Goal: Task Accomplishment & Management: Manage account settings

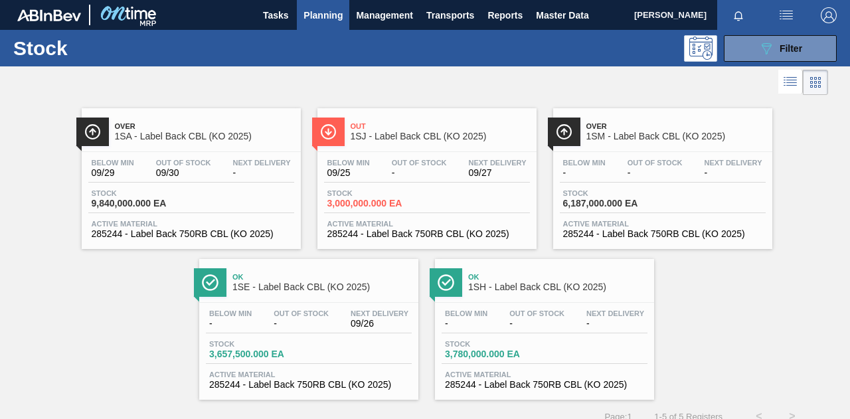
click at [567, 85] on div at bounding box center [414, 82] width 828 height 32
click at [285, 17] on span "Tasks" at bounding box center [275, 15] width 29 height 16
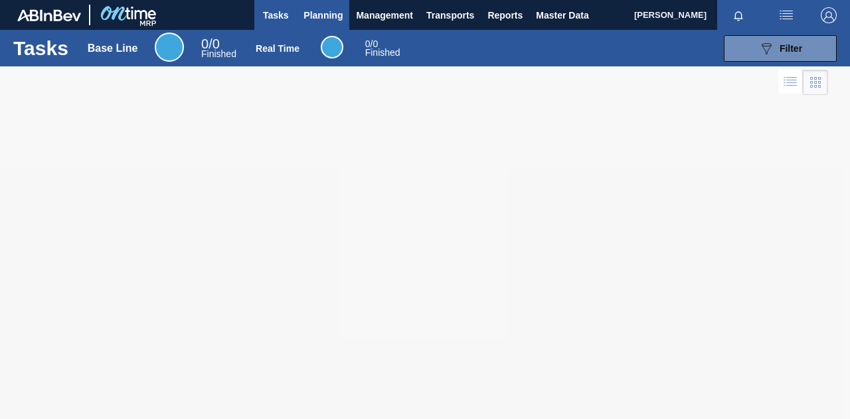
click at [323, 17] on span "Planning" at bounding box center [322, 15] width 39 height 16
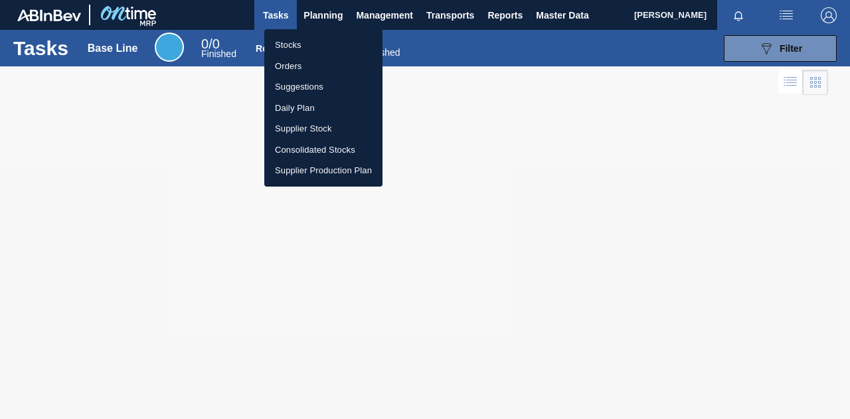
click at [296, 64] on li "Orders" at bounding box center [323, 66] width 118 height 21
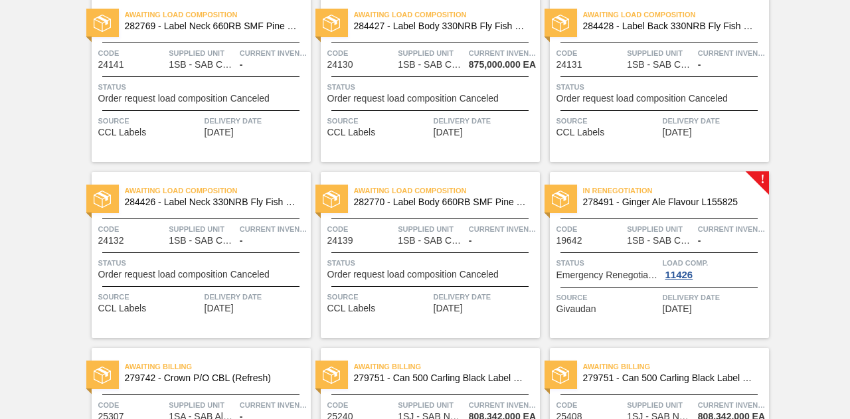
scroll to position [796, 0]
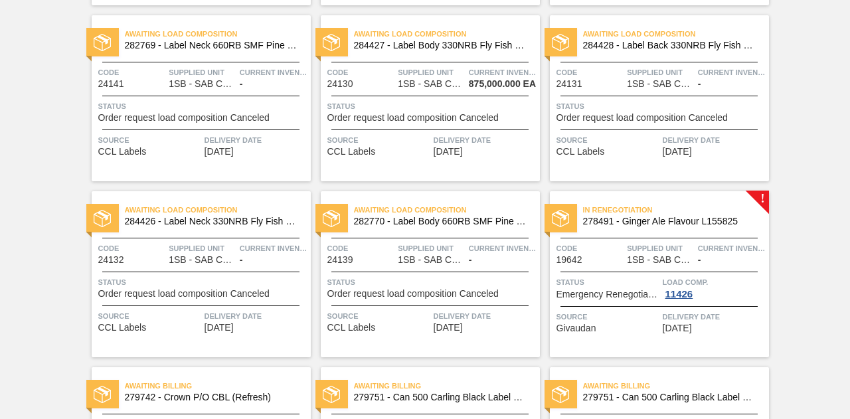
click at [760, 198] on div "In renegotiation 278491 - Ginger Ale Flavour L155825 Code 19642 Supplied Unit 1…" at bounding box center [659, 274] width 219 height 166
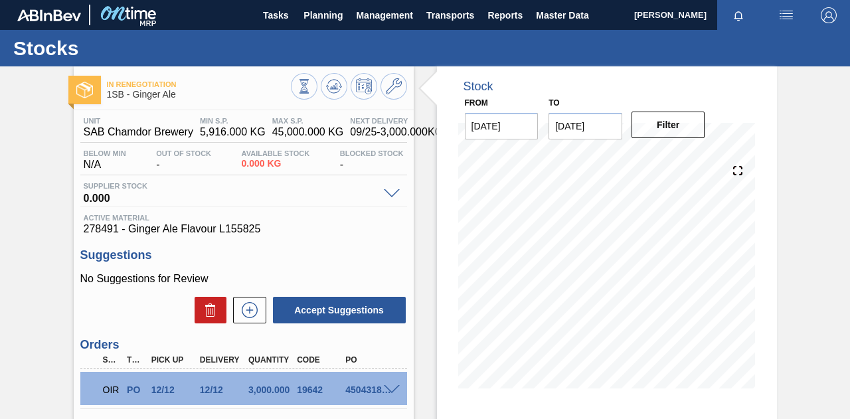
click at [391, 189] on div at bounding box center [393, 193] width 27 height 10
click at [391, 190] on span at bounding box center [392, 194] width 16 height 10
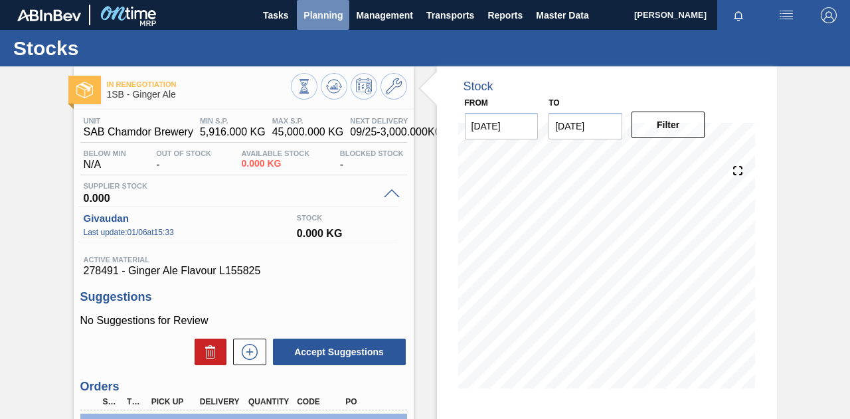
click at [322, 16] on span "Planning" at bounding box center [322, 15] width 39 height 16
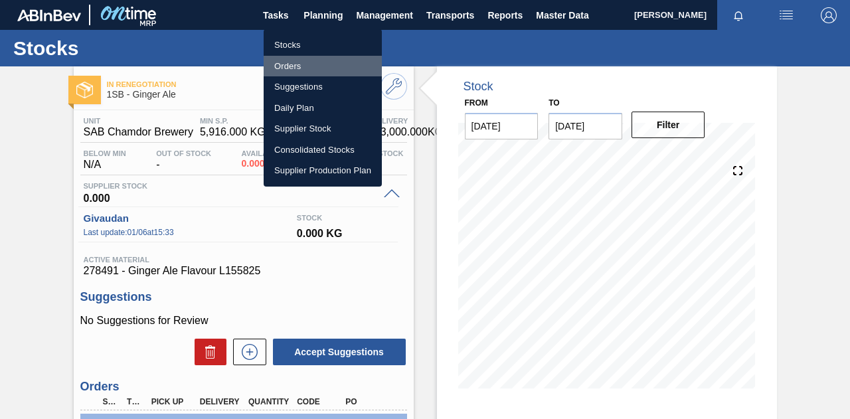
click at [288, 67] on li "Orders" at bounding box center [323, 66] width 118 height 21
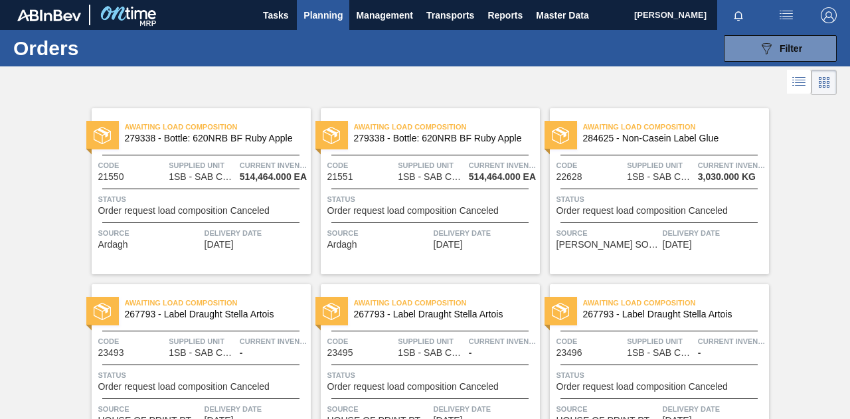
click at [416, 165] on span "Supplied Unit" at bounding box center [432, 165] width 68 height 13
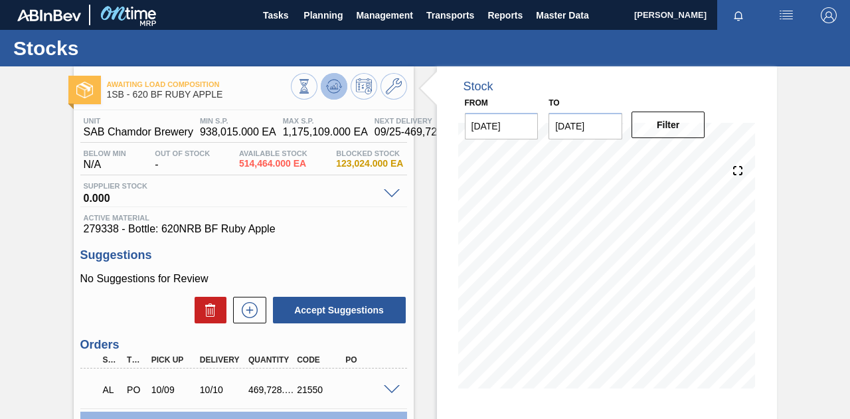
click at [335, 86] on icon at bounding box center [335, 86] width 1 height 5
click at [393, 84] on icon at bounding box center [394, 86] width 16 height 16
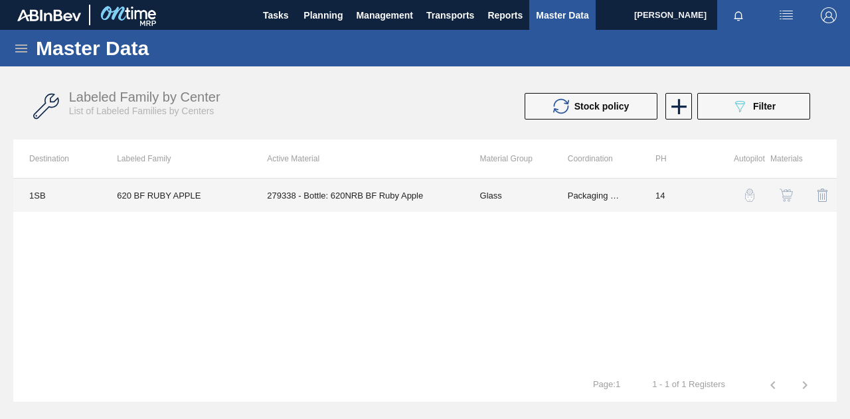
click at [496, 196] on td "Glass" at bounding box center [508, 195] width 88 height 33
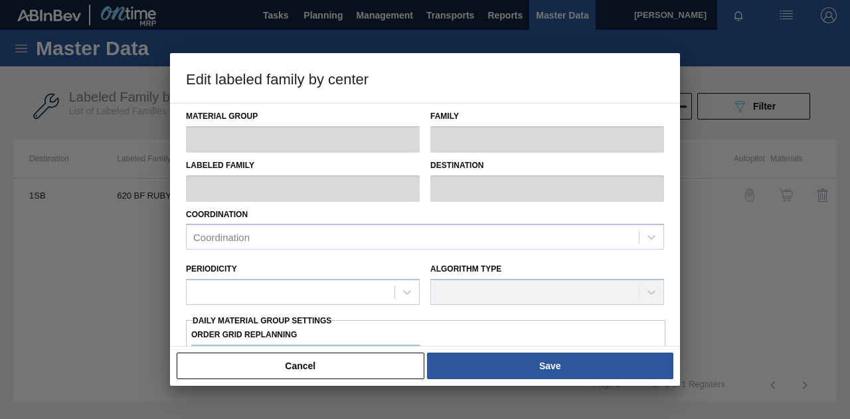
type input "Glass"
type input "FLINT"
type input "620 BF RUBY APPLE"
type input "1SB - SAB Chamdor Brewery"
type input "14"
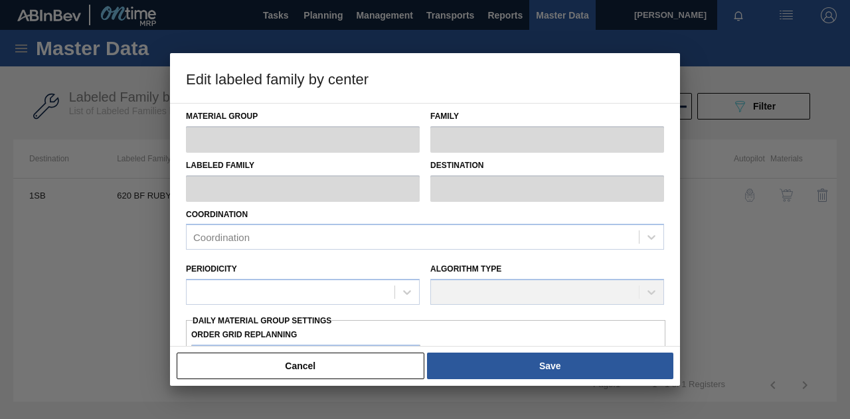
type input "938,015"
type input "1,175,109"
type input "100"
type input "1,175,109.000"
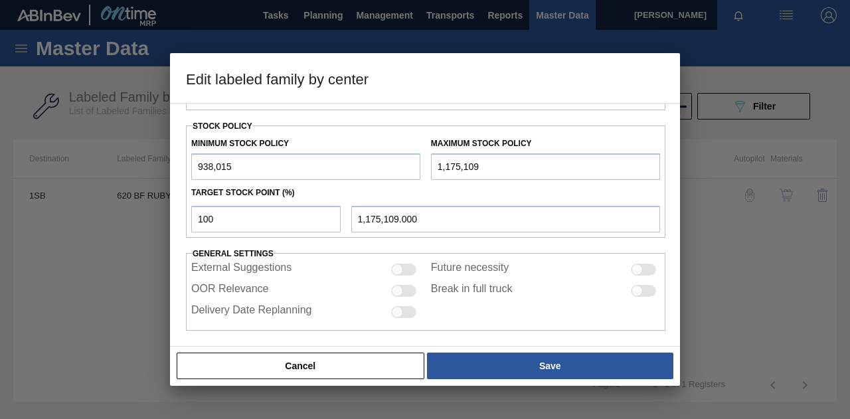
scroll to position [344, 0]
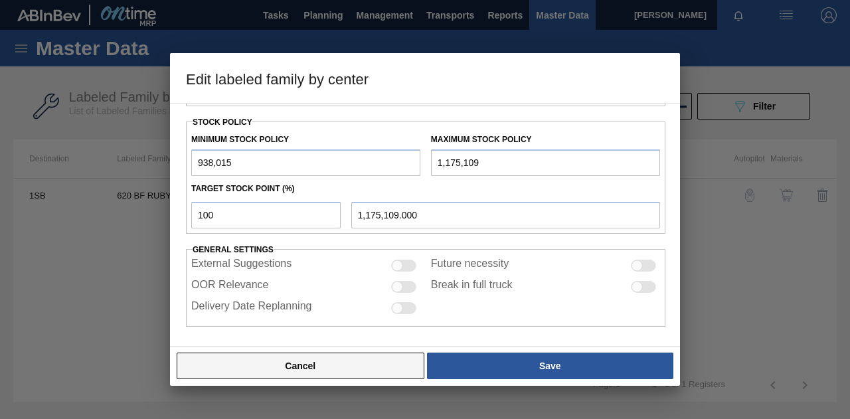
click at [312, 367] on button "Cancel" at bounding box center [301, 365] width 248 height 27
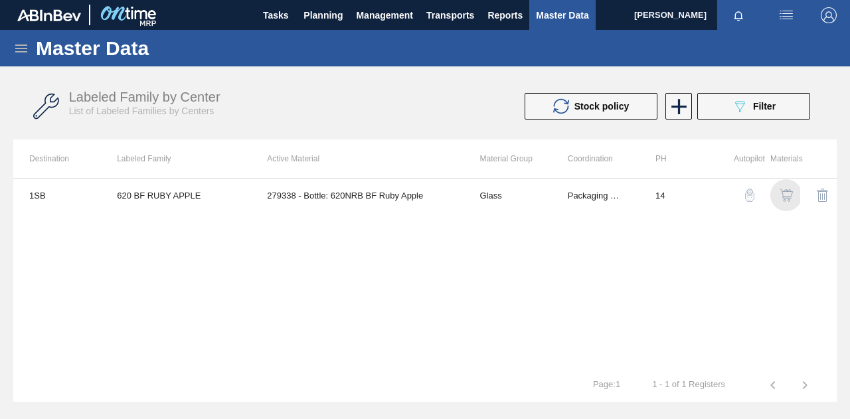
click at [789, 192] on img "button" at bounding box center [785, 195] width 13 height 13
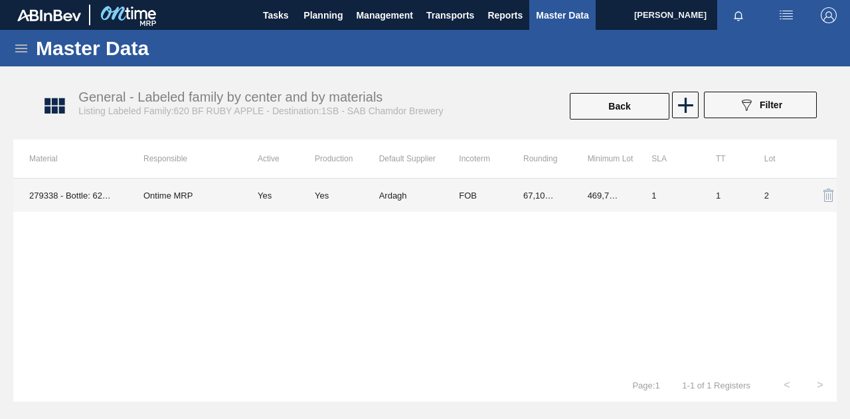
click at [364, 198] on div "Yes" at bounding box center [347, 195] width 64 height 10
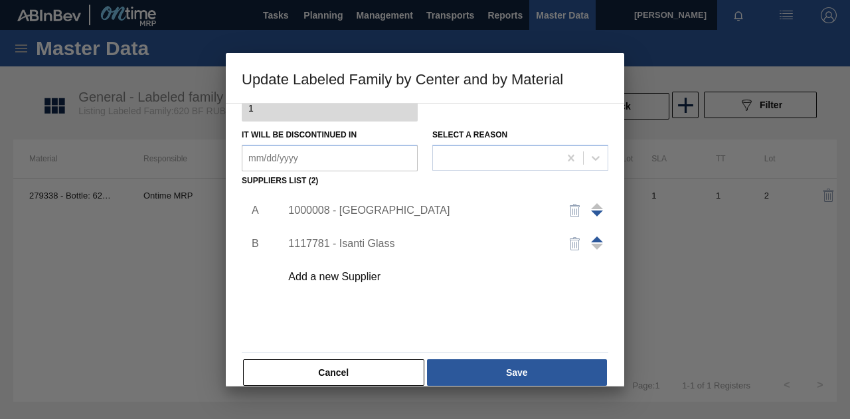
scroll to position [178, 0]
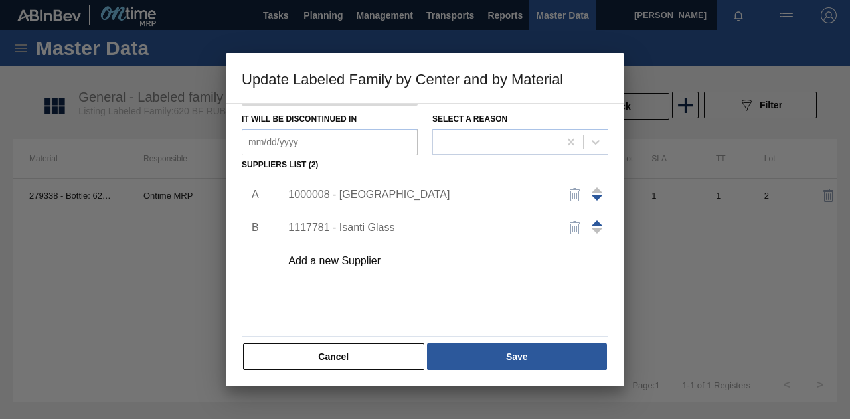
click at [363, 228] on div "1117781 - Isanti Glass" at bounding box center [418, 228] width 260 height 12
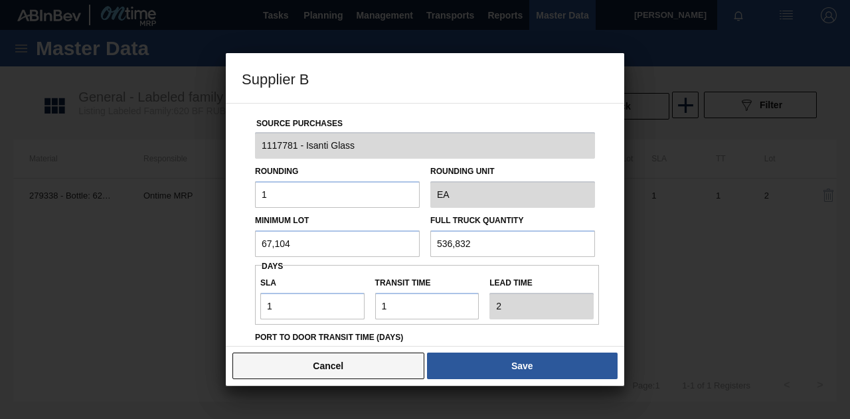
click at [325, 362] on button "Cancel" at bounding box center [328, 365] width 192 height 27
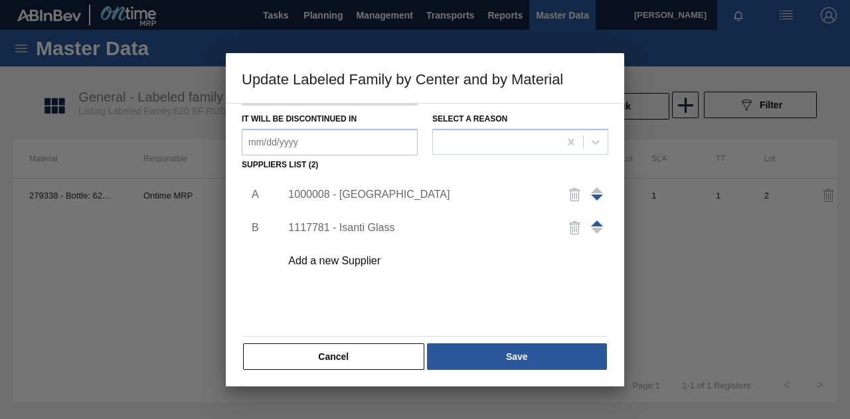
click at [595, 190] on span at bounding box center [597, 190] width 12 height 6
click at [376, 348] on button "Cancel" at bounding box center [333, 356] width 181 height 27
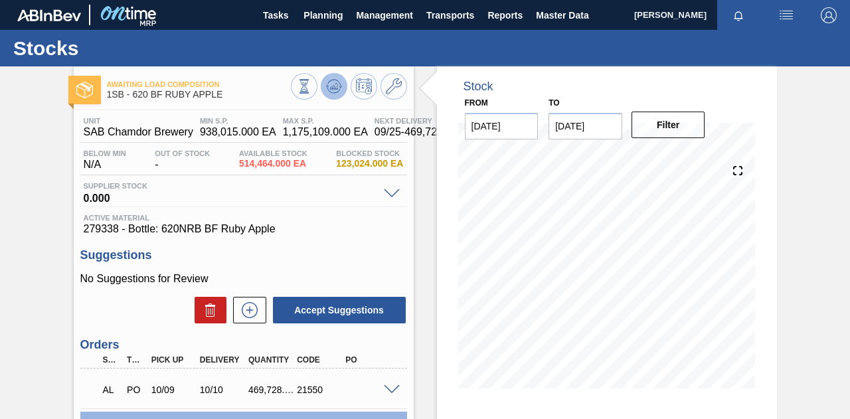
click at [333, 88] on icon at bounding box center [334, 86] width 16 height 16
click at [333, 21] on span "Planning" at bounding box center [322, 15] width 39 height 16
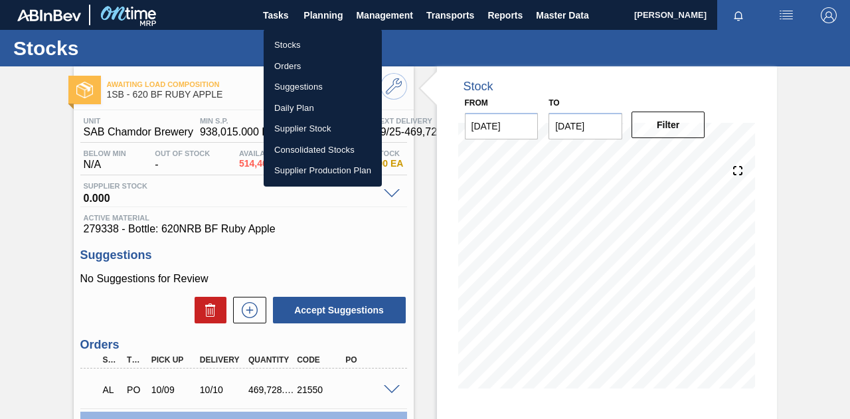
click at [429, 242] on div at bounding box center [425, 209] width 850 height 419
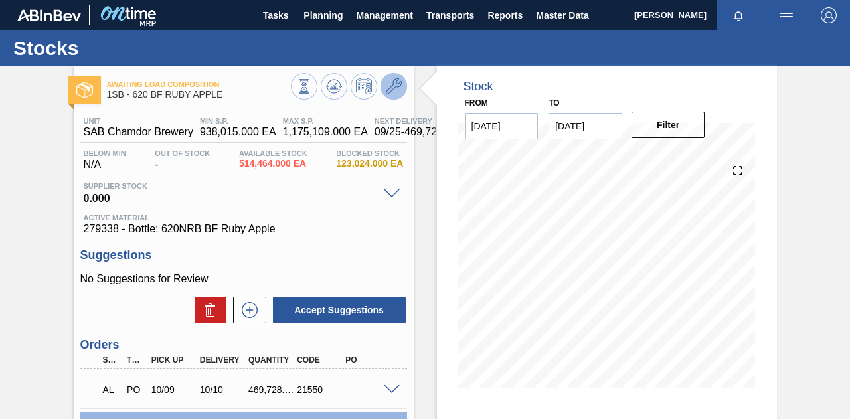
click at [394, 91] on icon at bounding box center [394, 86] width 16 height 16
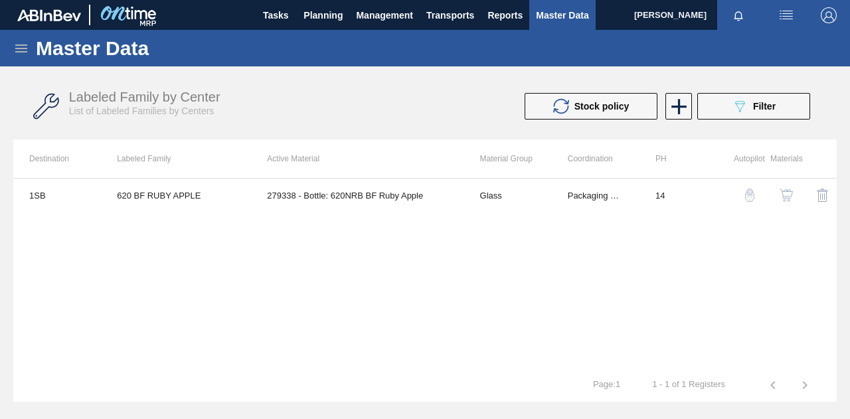
click at [791, 192] on img "button" at bounding box center [785, 195] width 13 height 13
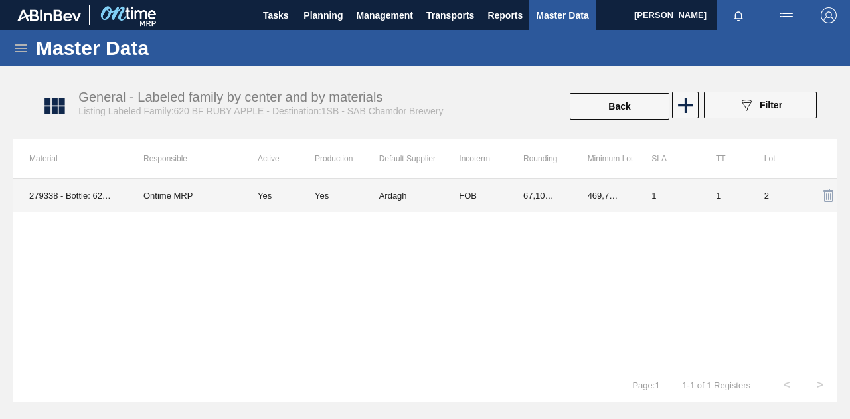
click at [410, 196] on td "Ardagh" at bounding box center [411, 195] width 64 height 33
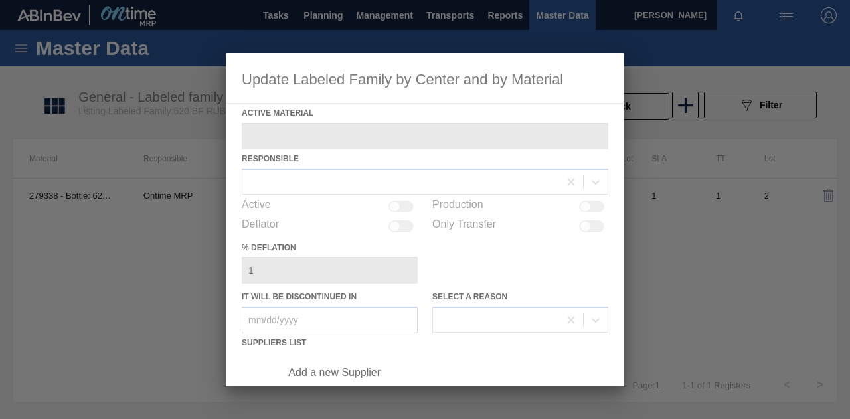
type Material "279338 - Bottle: 620NRB BF Ruby Apple"
checkbox input "true"
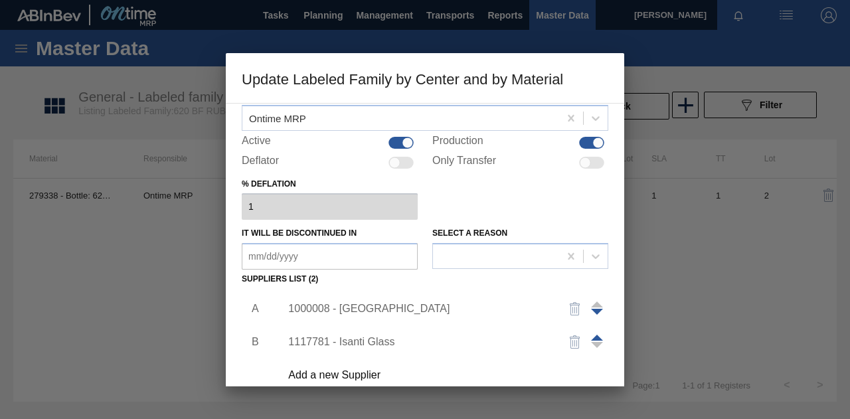
scroll to position [178, 0]
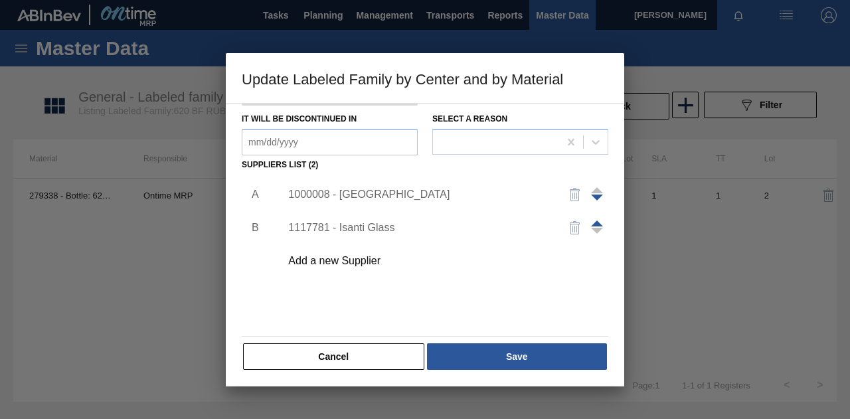
click at [356, 191] on div "1000008 - [GEOGRAPHIC_DATA]" at bounding box center [418, 195] width 260 height 12
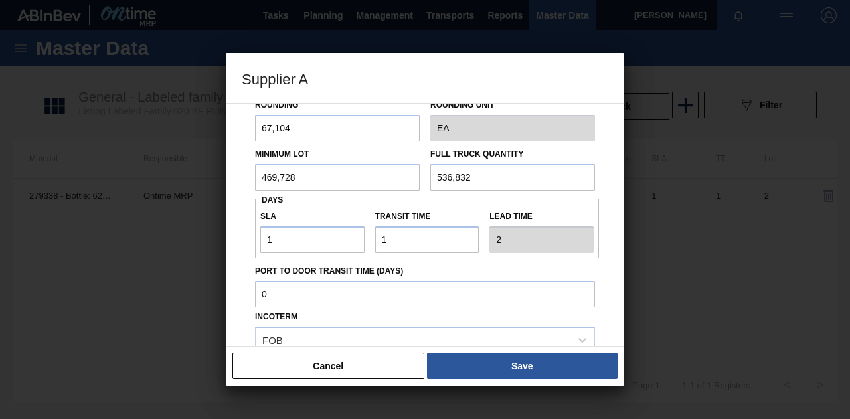
scroll to position [0, 0]
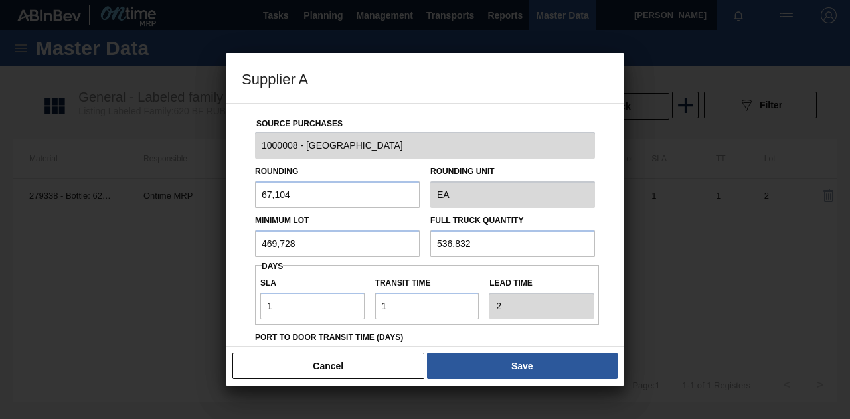
click at [303, 198] on input "67,104" at bounding box center [337, 194] width 165 height 27
type input "6"
type input "5,000"
click at [308, 246] on input "469,728" at bounding box center [337, 243] width 165 height 27
type input "4"
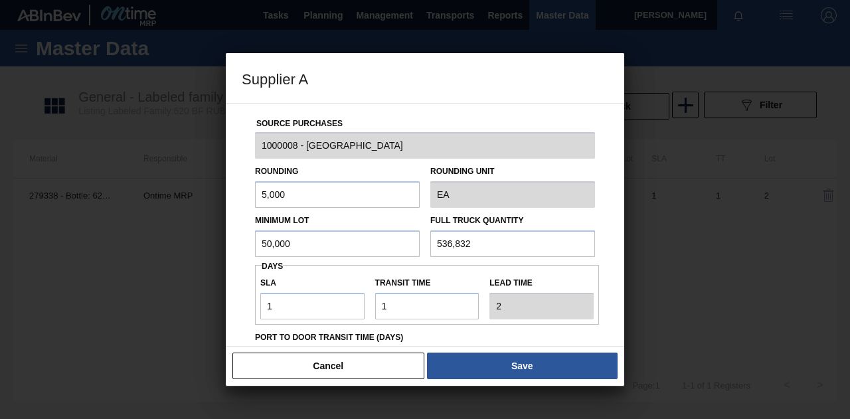
type input "50,000"
drag, startPoint x: 485, startPoint y: 243, endPoint x: 397, endPoint y: 244, distance: 87.6
click at [398, 244] on div "Minimum Lot 50,000 Full Truck Quantity 536,832" at bounding box center [425, 232] width 350 height 49
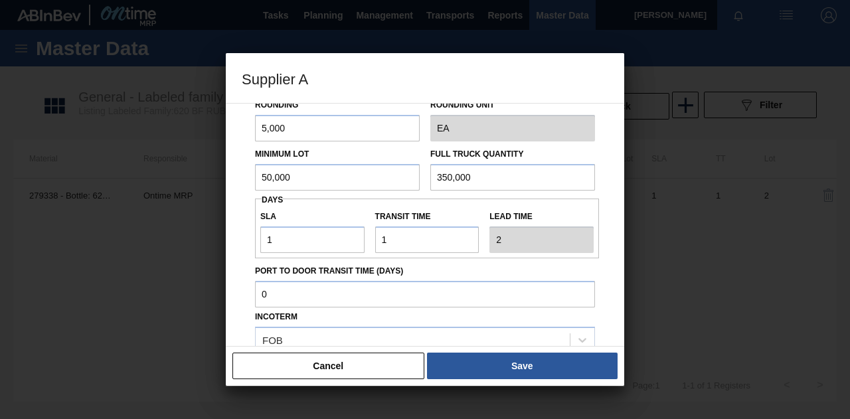
scroll to position [133, 0]
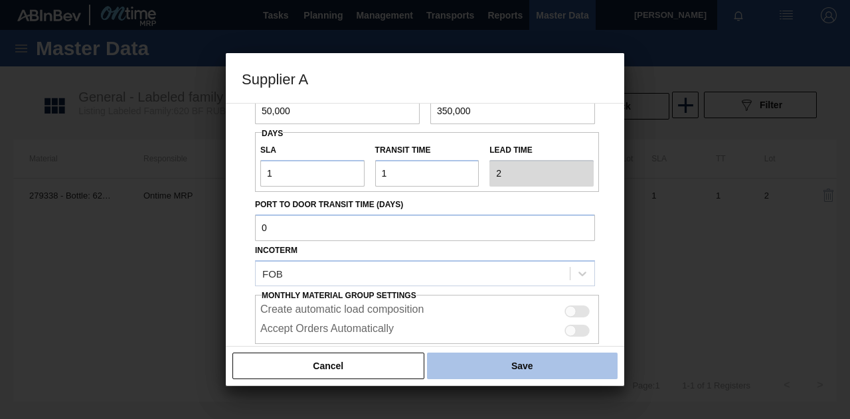
type input "350,000"
click at [500, 366] on button "Save" at bounding box center [522, 365] width 190 height 27
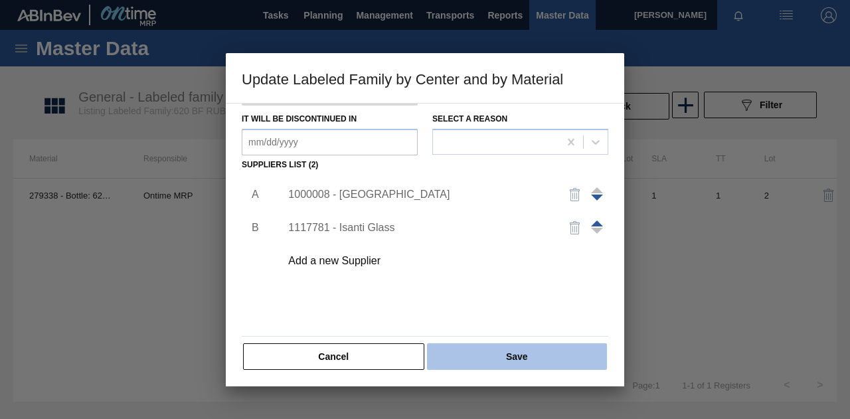
click at [525, 357] on button "Save" at bounding box center [517, 356] width 180 height 27
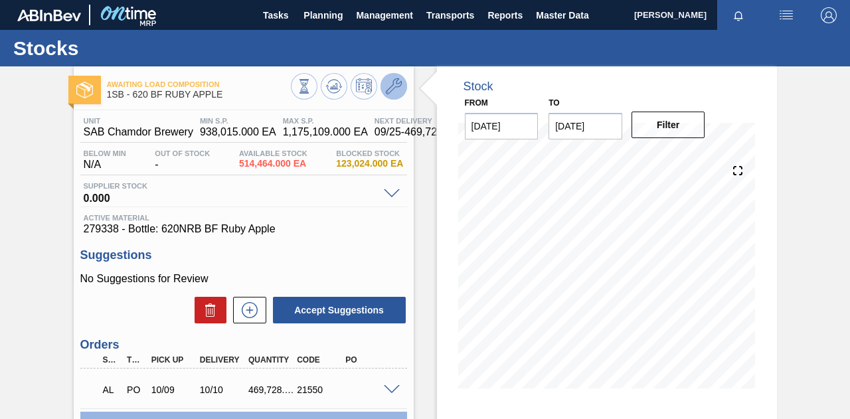
click at [392, 88] on icon at bounding box center [394, 86] width 16 height 16
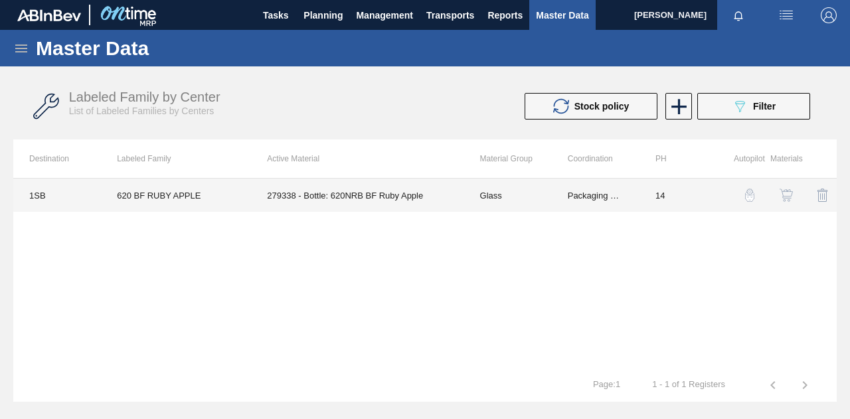
click at [174, 190] on td "620 BF RUBY APPLE" at bounding box center [176, 195] width 150 height 33
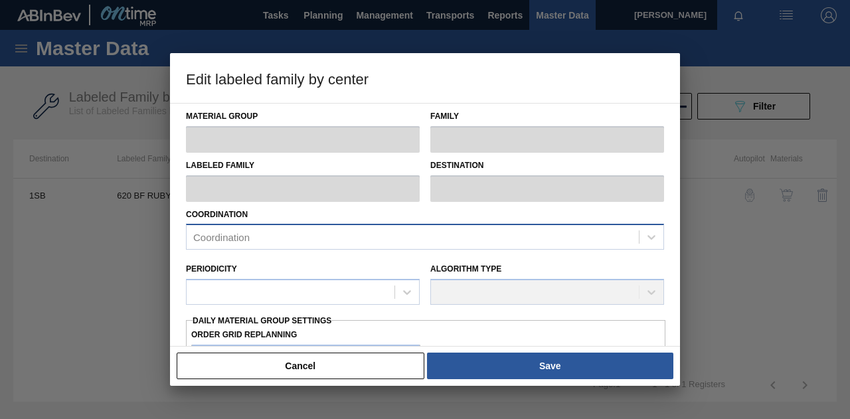
type input "Glass"
type input "FLINT"
type input "620 BF RUBY APPLE"
type input "1SB - SAB Chamdor Brewery"
type input "14"
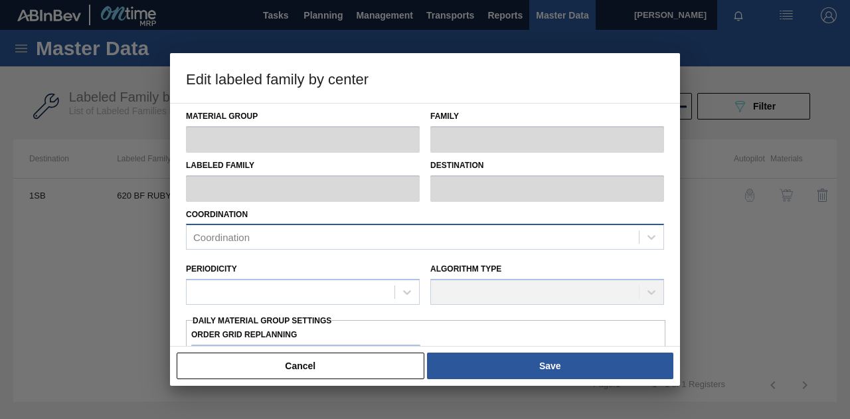
type input "938,015"
type input "1,175,109"
type input "100"
type input "1,175,109.000"
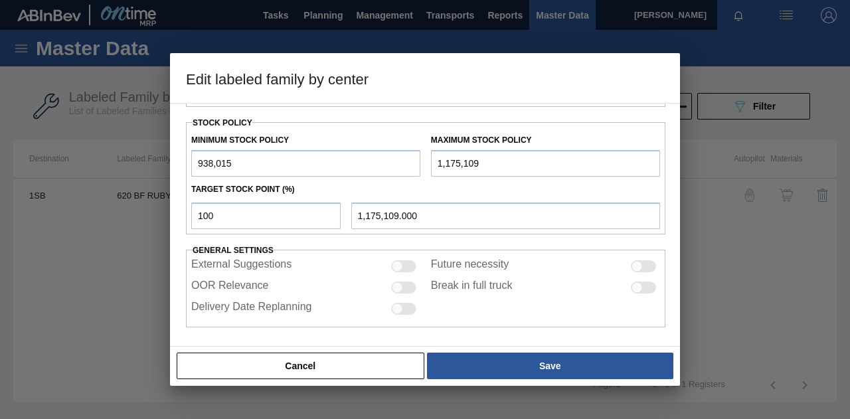
scroll to position [344, 0]
click at [196, 161] on input "938,015" at bounding box center [305, 162] width 229 height 27
type input "1,938,015"
click at [441, 164] on input "1,175,109" at bounding box center [545, 162] width 229 height 27
type input "175,109"
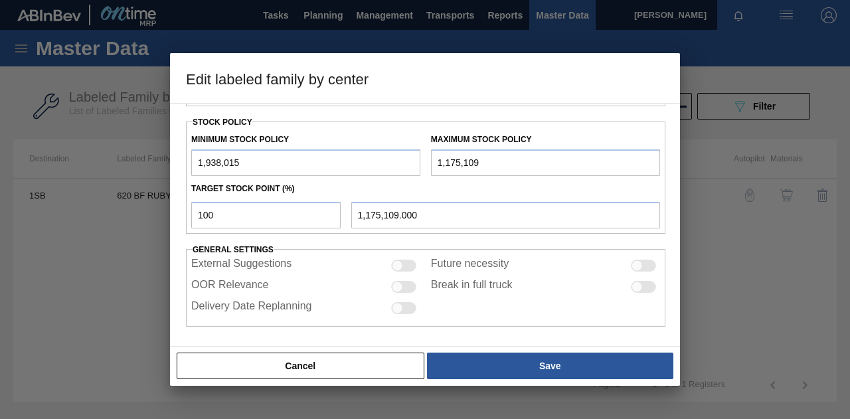
type input "175,109.000"
type input "1,751,093"
type input "1,751,093.000"
click at [442, 159] on input "1,751,093" at bounding box center [545, 162] width 229 height 27
type input "751,093"
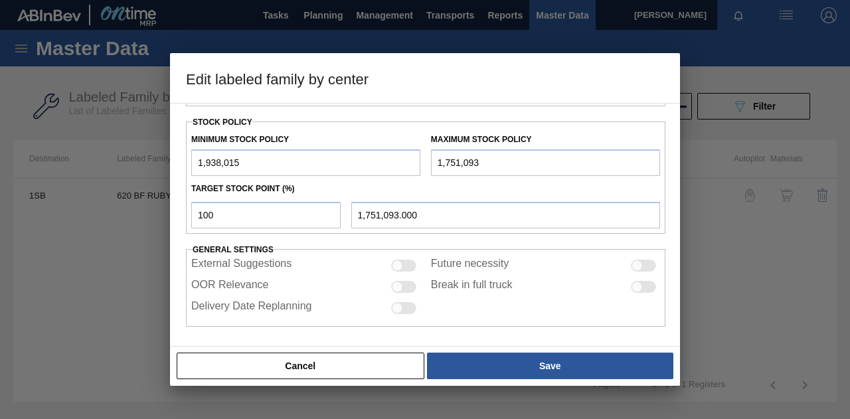
type input "751,093.000"
click at [437, 163] on input "751,093" at bounding box center [545, 162] width 229 height 27
type input "3,751,093"
type input "3,751,093.000"
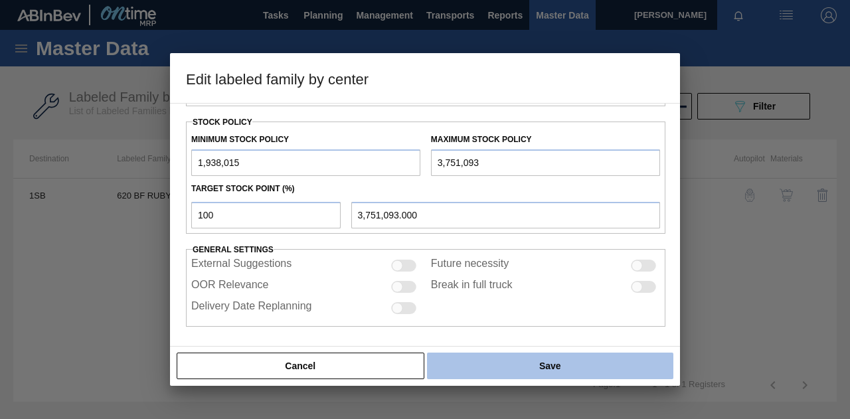
type input "3,751,093"
click at [551, 363] on button "Save" at bounding box center [550, 365] width 246 height 27
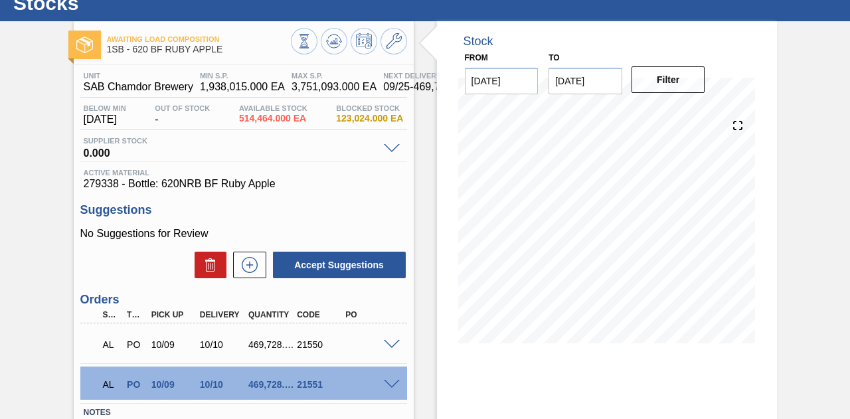
scroll to position [66, 0]
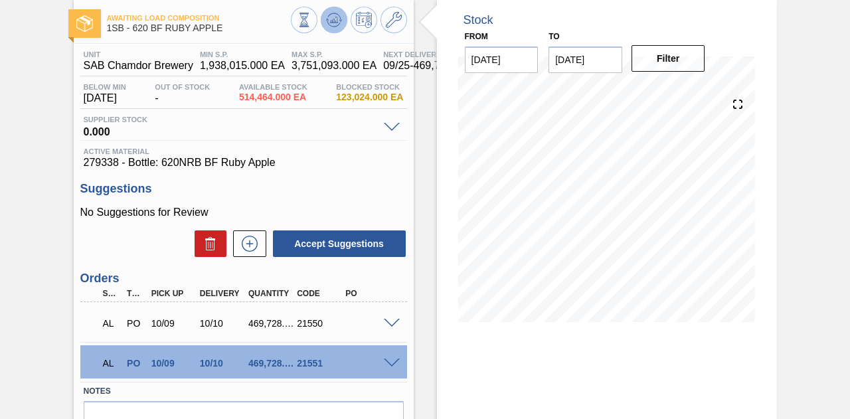
click at [336, 19] on icon at bounding box center [334, 20] width 16 height 16
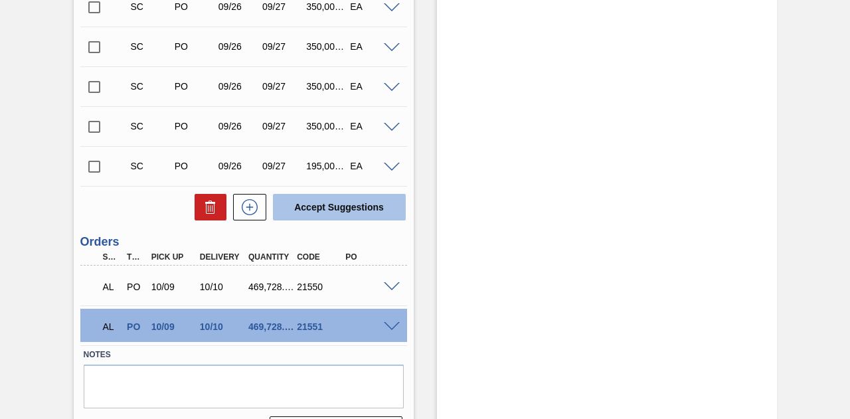
scroll to position [398, 0]
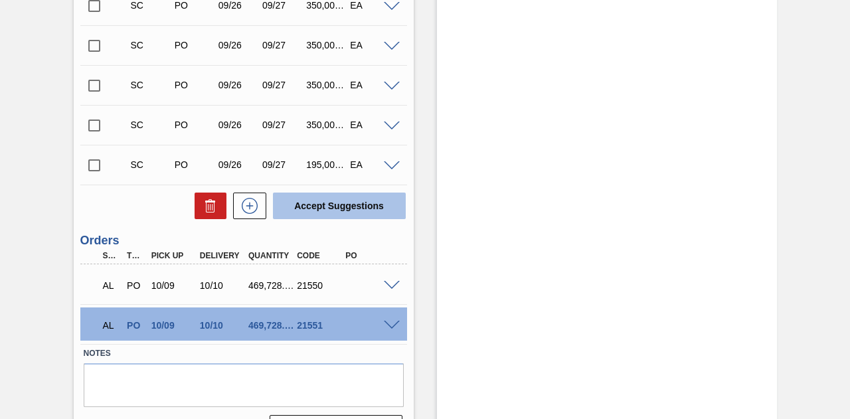
click at [337, 210] on button "Accept Suggestions" at bounding box center [339, 205] width 133 height 27
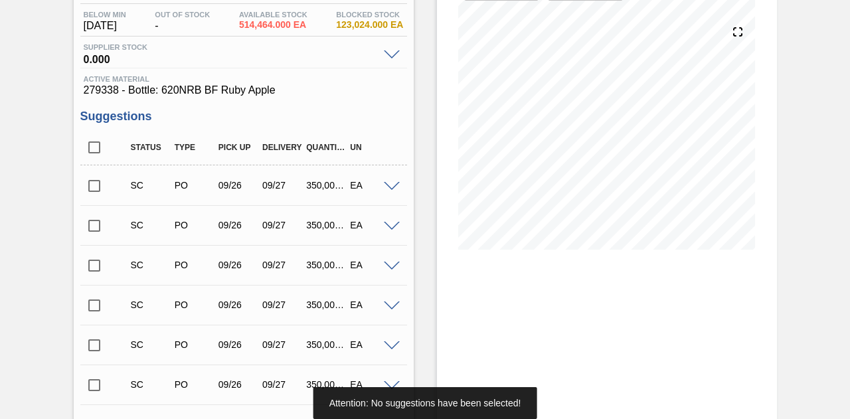
scroll to position [133, 0]
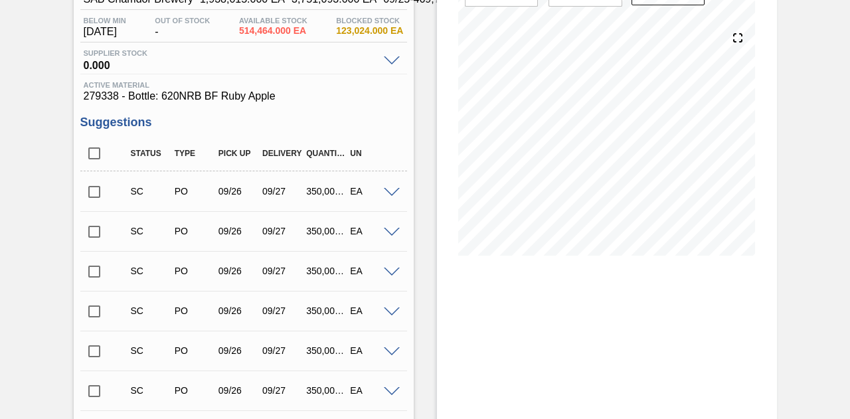
click at [92, 194] on input "checkbox" at bounding box center [94, 192] width 28 height 28
checkbox input "true"
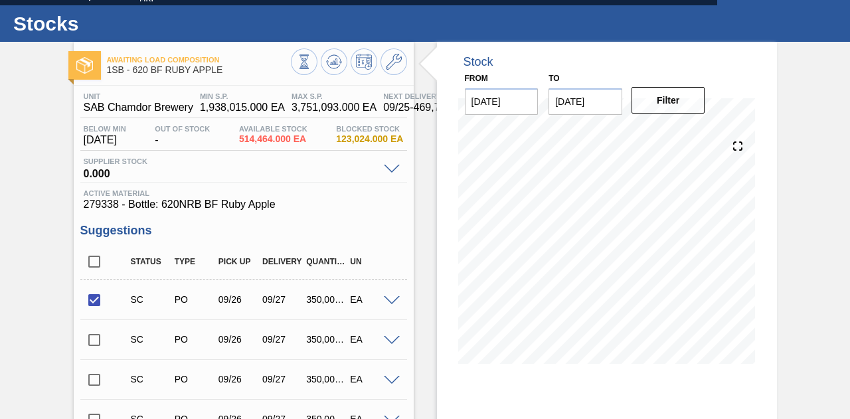
scroll to position [0, 0]
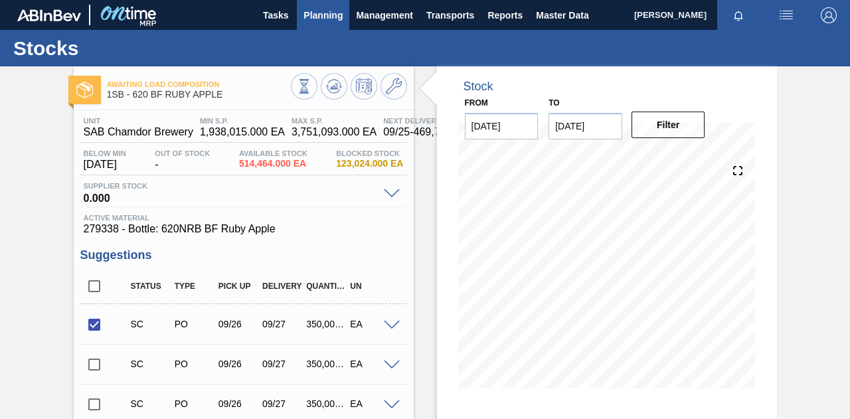
click at [332, 17] on span "Planning" at bounding box center [322, 15] width 39 height 16
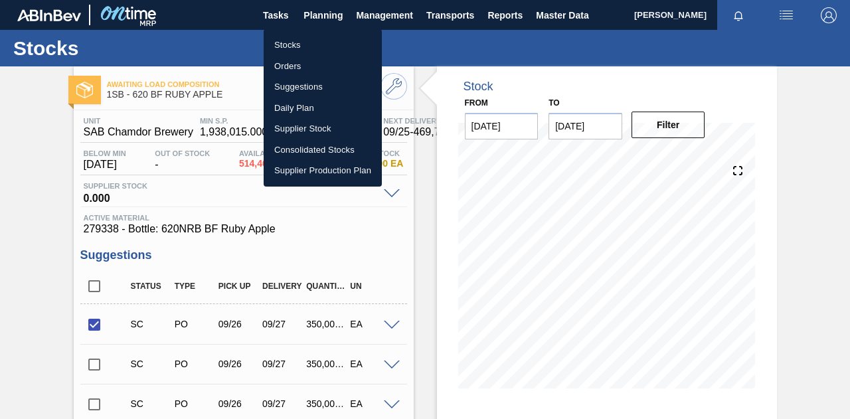
click at [303, 63] on li "Orders" at bounding box center [323, 66] width 118 height 21
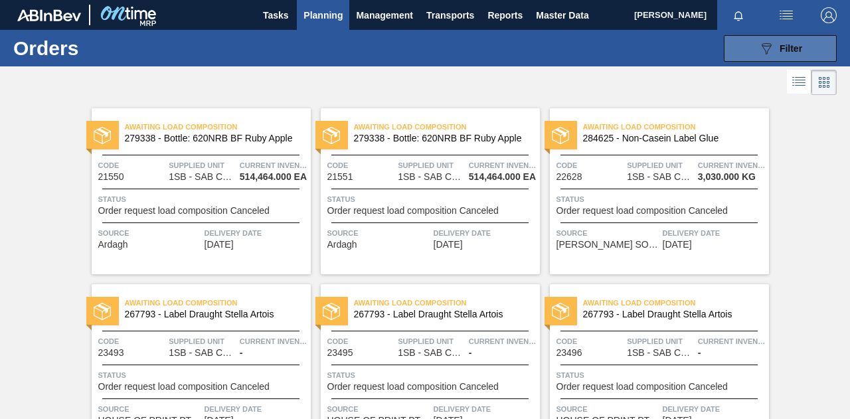
click at [795, 43] on span "Filter" at bounding box center [790, 48] width 23 height 11
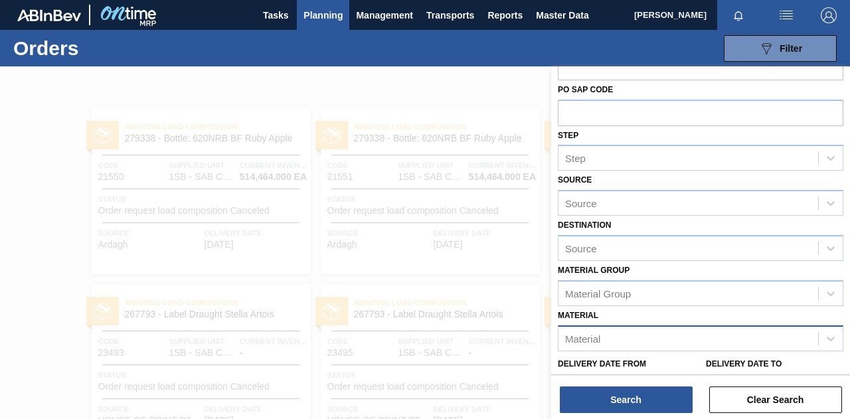
scroll to position [133, 0]
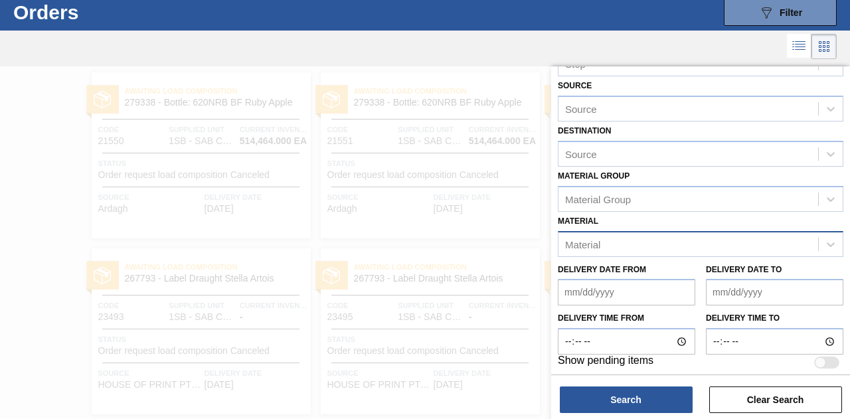
click at [605, 236] on div "Material" at bounding box center [688, 243] width 260 height 19
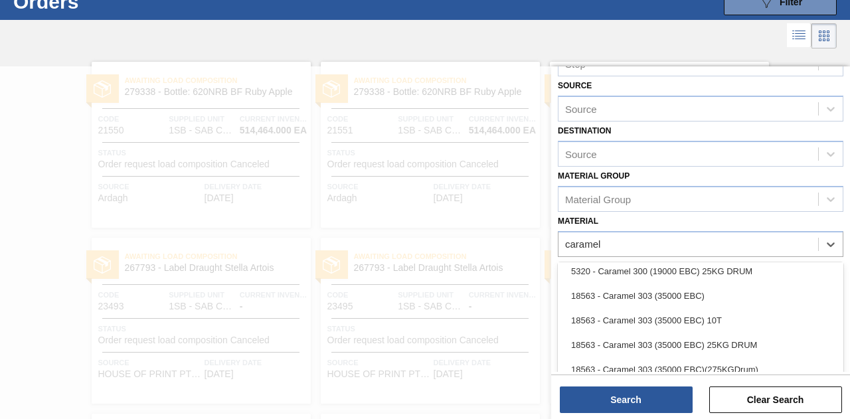
scroll to position [98, 0]
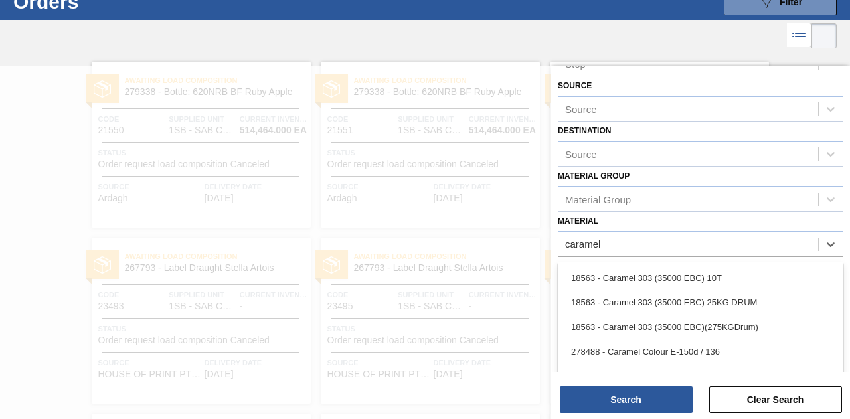
type input "caramel"
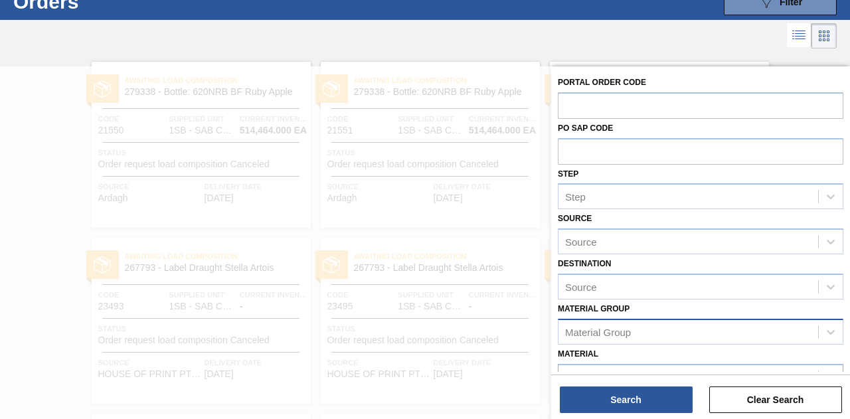
scroll to position [137, 0]
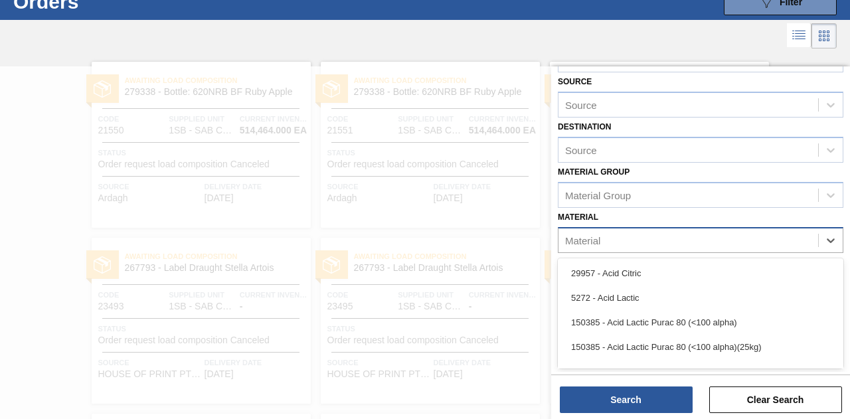
click at [599, 238] on div "Material" at bounding box center [582, 239] width 35 height 11
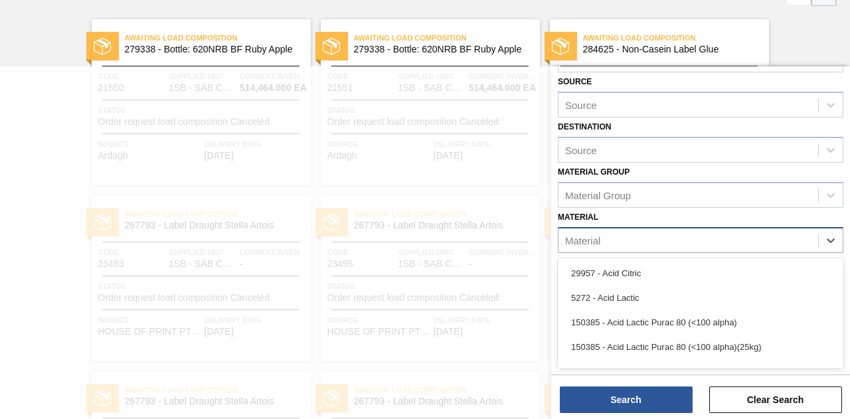
paste input "18563"
type input "18563"
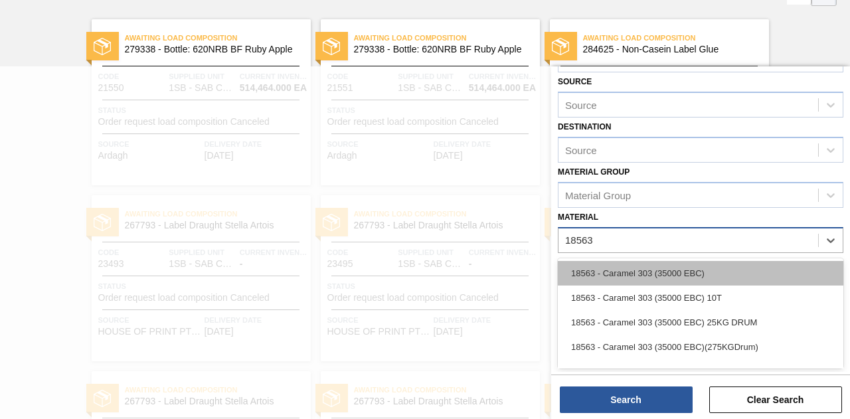
click at [636, 270] on div "18563 - Caramel 303 (35000 EBC)" at bounding box center [700, 273] width 285 height 25
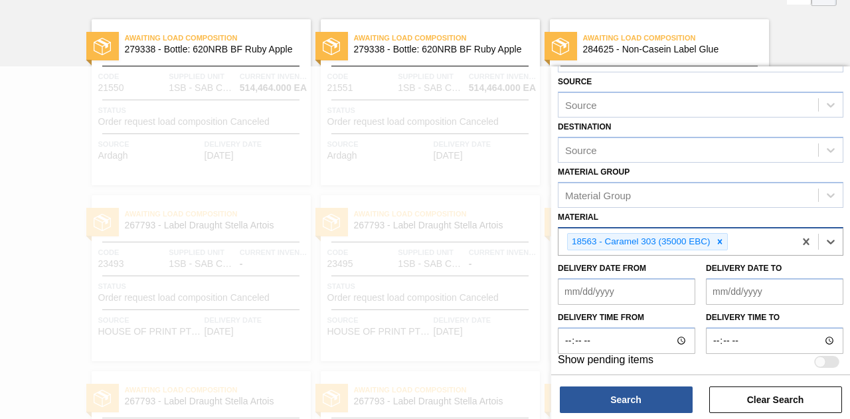
scroll to position [139, 0]
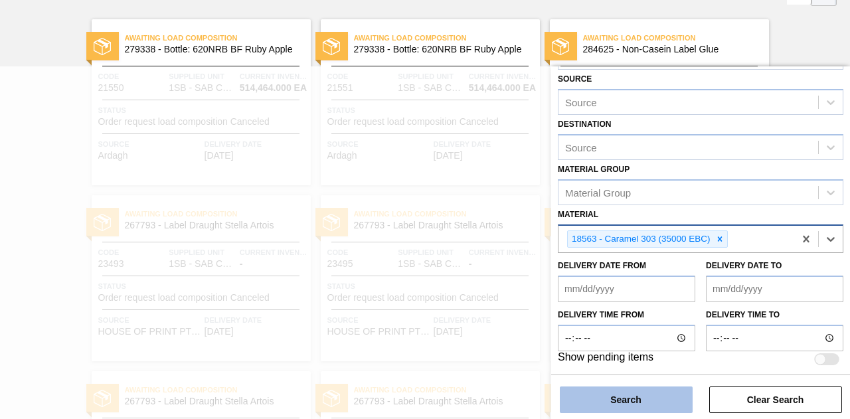
click at [613, 400] on button "Search" at bounding box center [626, 399] width 133 height 27
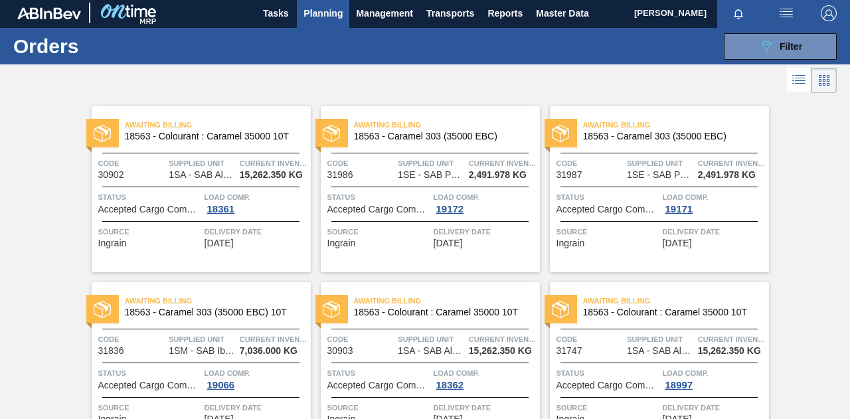
scroll to position [0, 0]
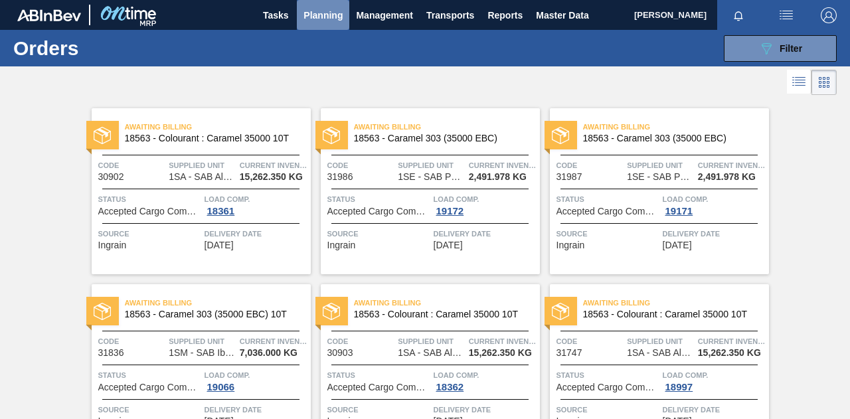
click at [313, 15] on span "Planning" at bounding box center [322, 15] width 39 height 16
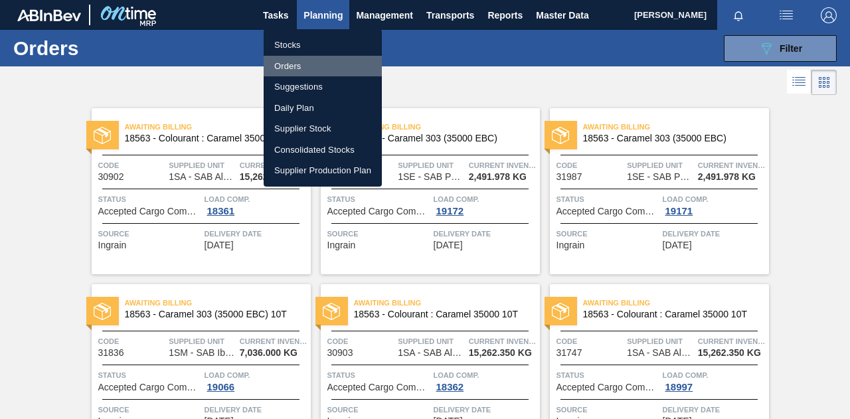
click at [291, 63] on li "Orders" at bounding box center [323, 66] width 118 height 21
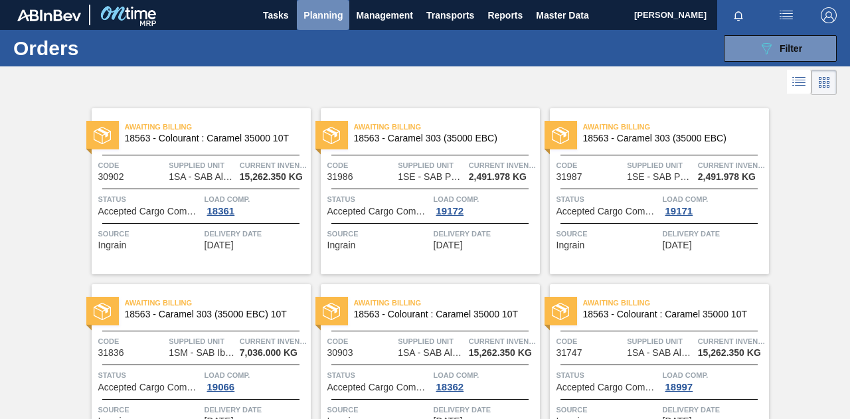
click at [317, 13] on span "Planning" at bounding box center [322, 15] width 39 height 16
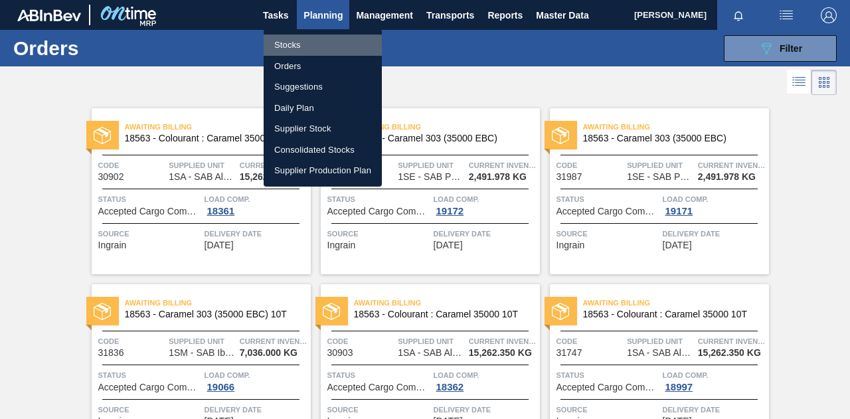
click at [306, 46] on li "Stocks" at bounding box center [323, 45] width 118 height 21
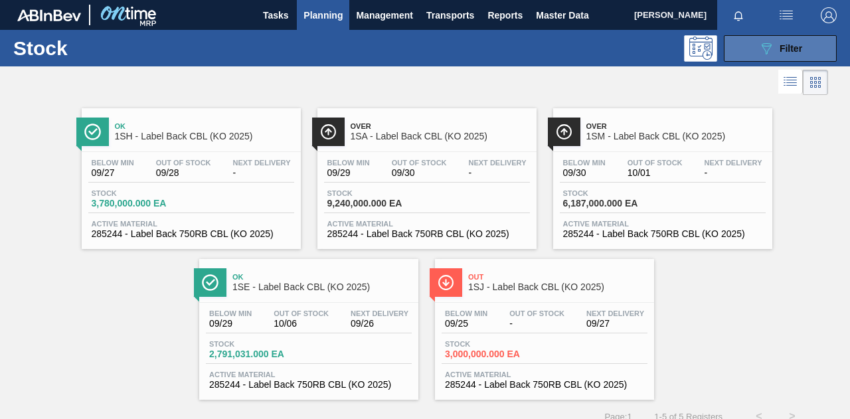
click at [779, 47] on span "Filter" at bounding box center [790, 48] width 23 height 11
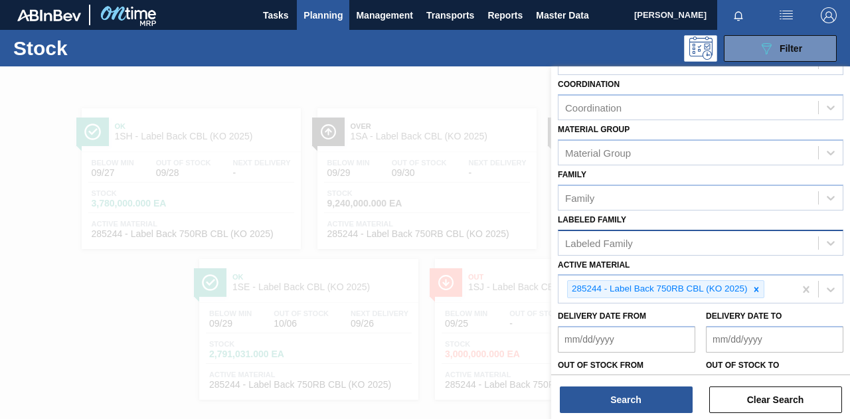
scroll to position [199, 0]
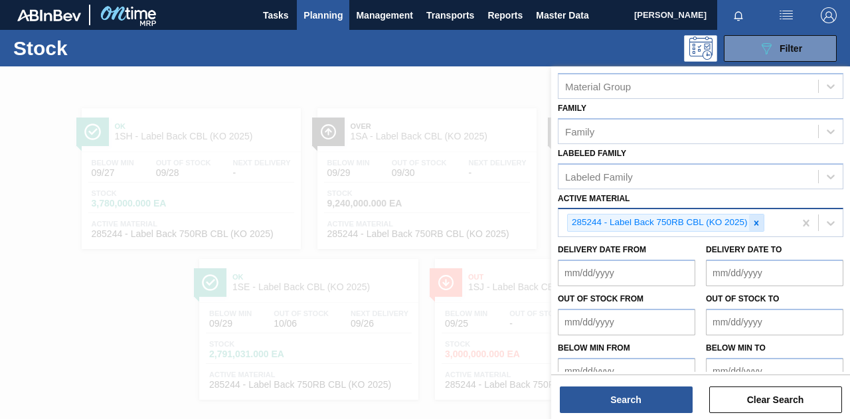
click at [758, 221] on icon at bounding box center [755, 222] width 9 height 9
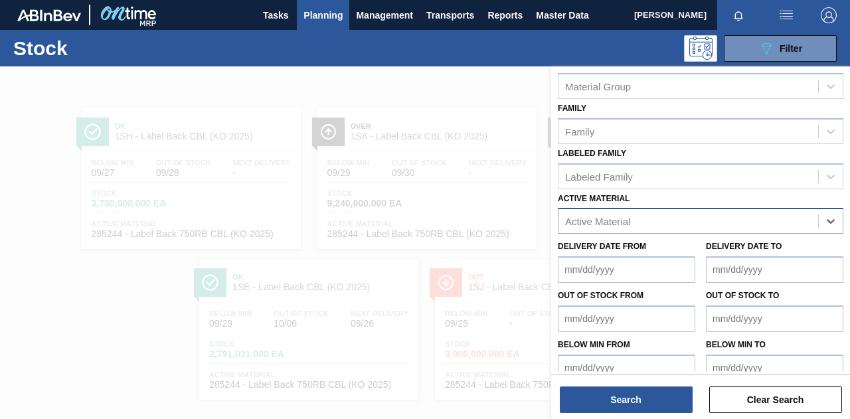
paste Material "18563"
type Material "18563"
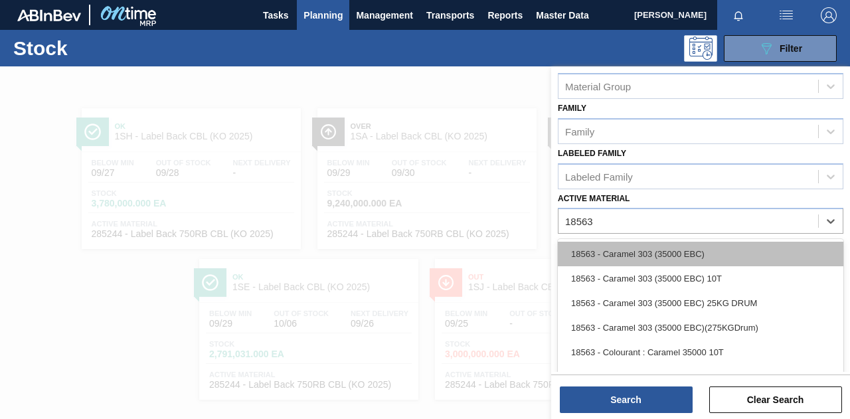
click at [681, 253] on div "18563 - Caramel 303 (35000 EBC)" at bounding box center [700, 254] width 285 height 25
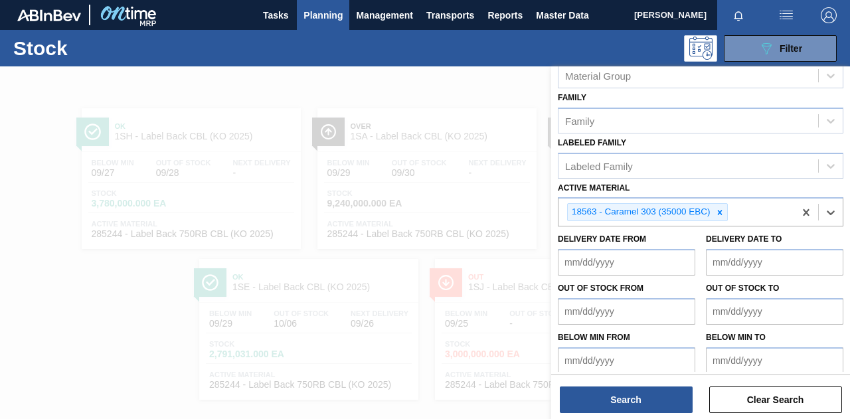
scroll to position [215, 0]
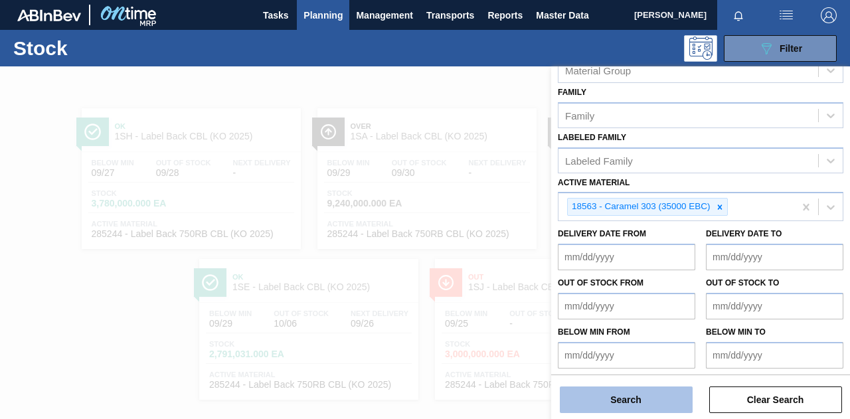
click at [663, 400] on button "Search" at bounding box center [626, 399] width 133 height 27
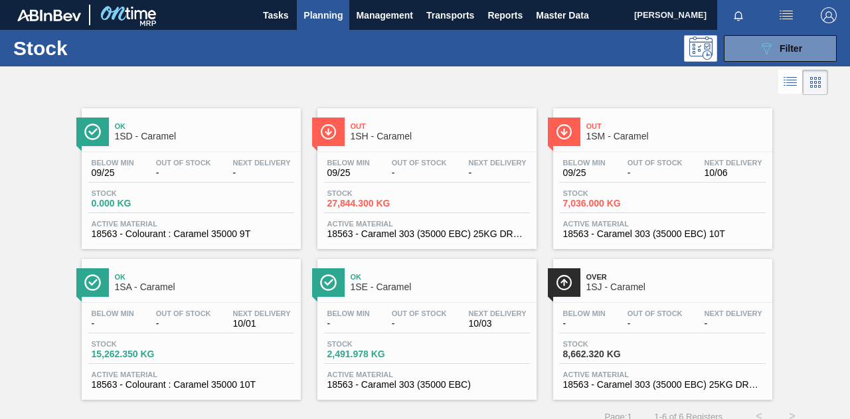
click at [449, 167] on div "Out Of Stock -" at bounding box center [419, 168] width 62 height 19
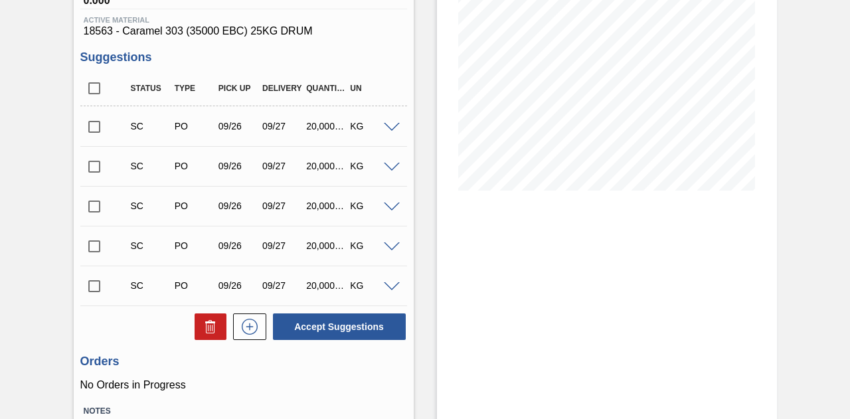
scroll to position [199, 0]
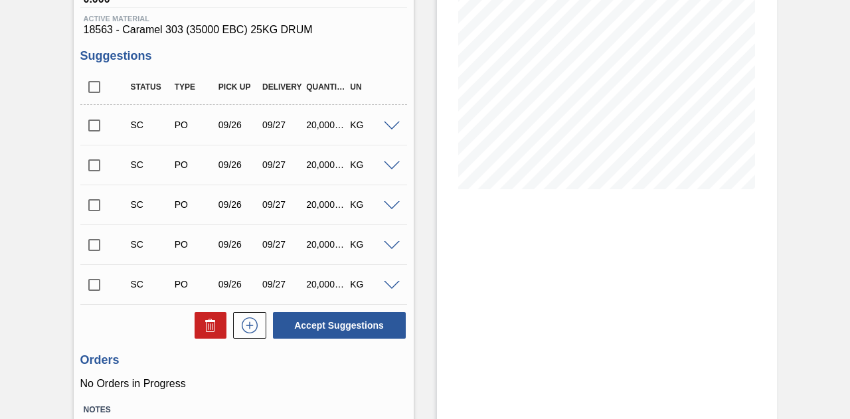
click at [393, 127] on span at bounding box center [392, 126] width 16 height 10
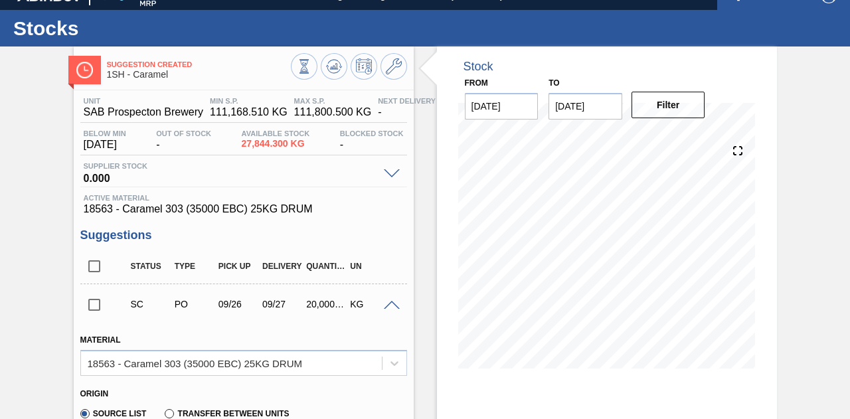
scroll to position [0, 0]
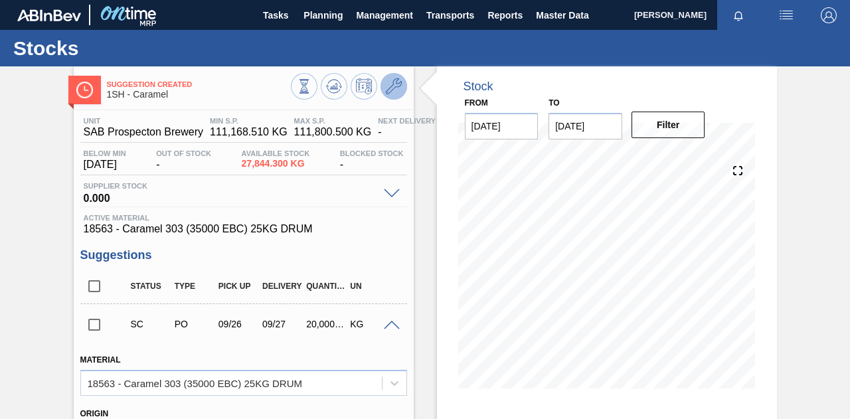
click at [397, 83] on icon at bounding box center [394, 86] width 16 height 16
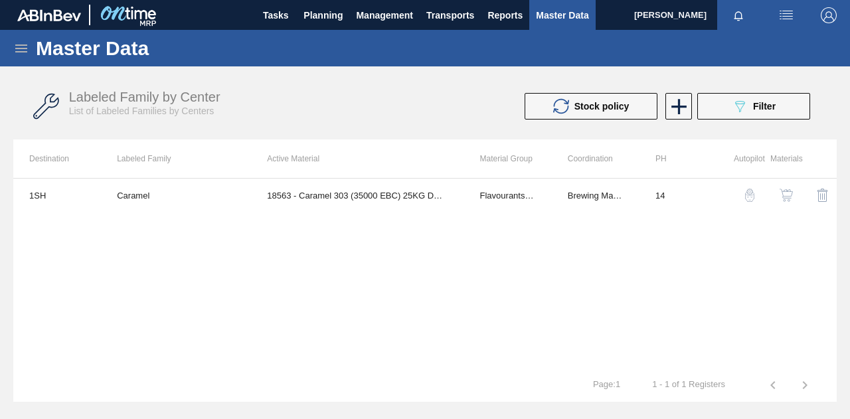
click at [789, 193] on img "button" at bounding box center [785, 195] width 13 height 13
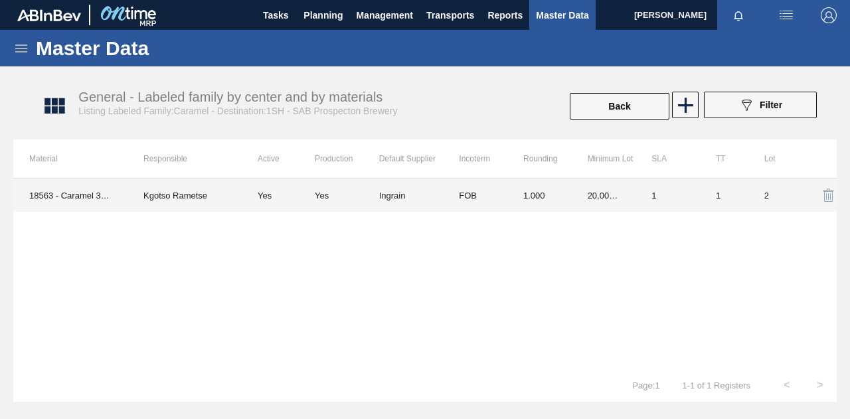
click at [267, 196] on td "Yes" at bounding box center [278, 195] width 73 height 33
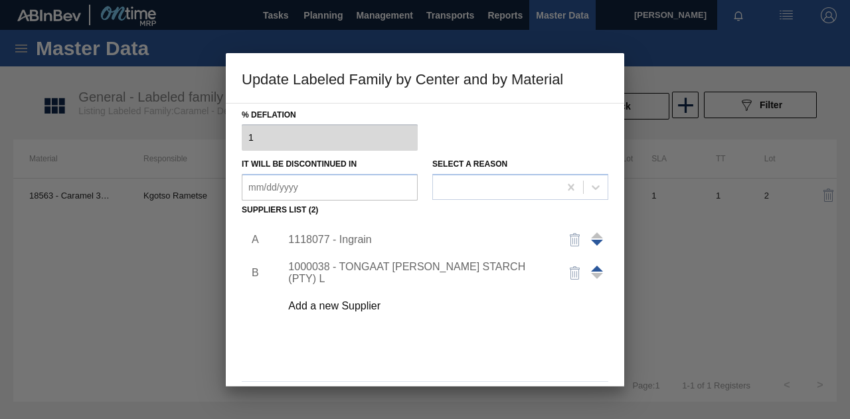
scroll to position [178, 0]
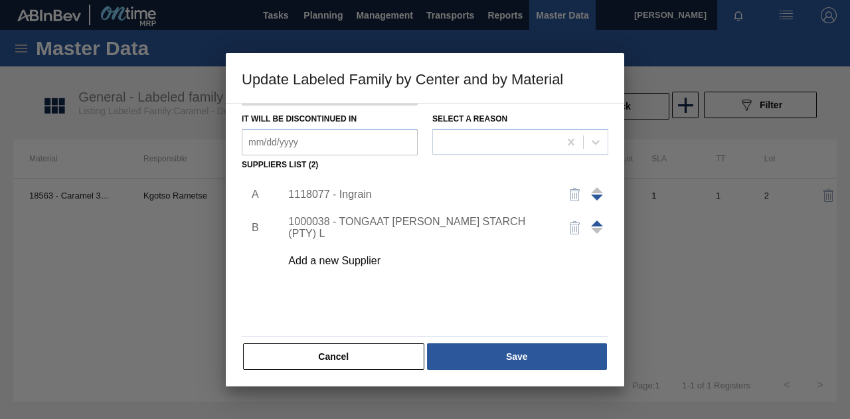
click at [360, 193] on div "1118077 - Ingrain" at bounding box center [418, 195] width 260 height 12
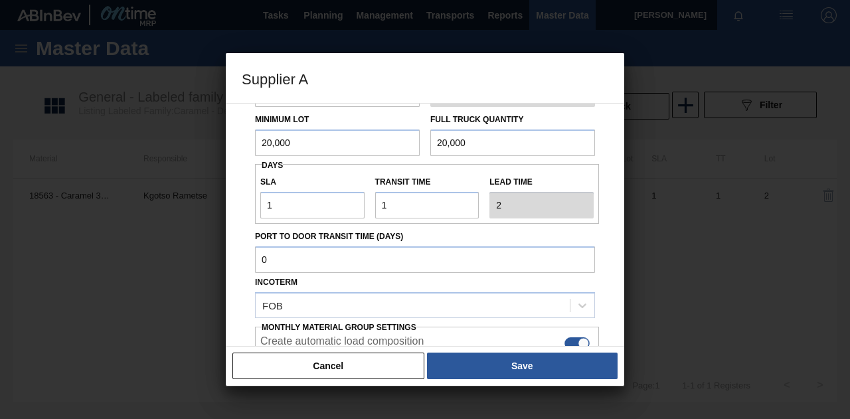
scroll to position [12, 0]
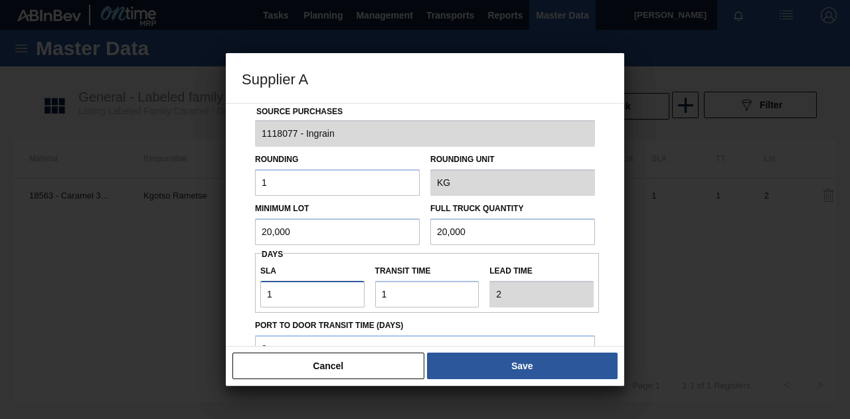
click at [309, 299] on input "1" at bounding box center [312, 294] width 104 height 27
type input "NaN"
type input "5"
type input "6"
type input "5"
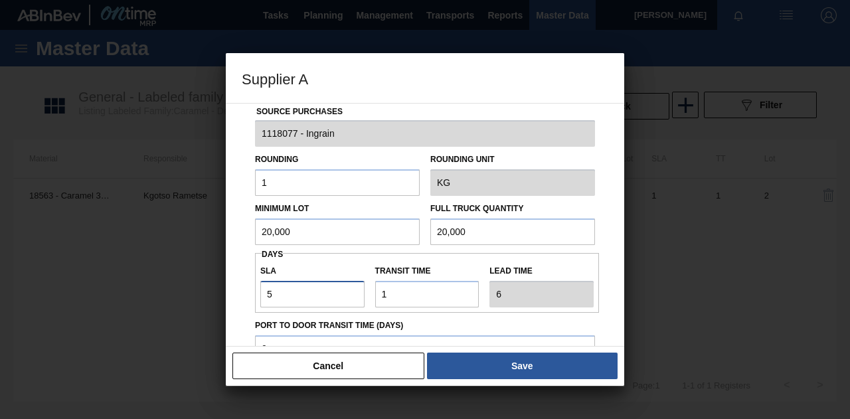
click at [278, 294] on input "5" at bounding box center [312, 294] width 104 height 27
type input "NaN"
type input "6"
type input "7"
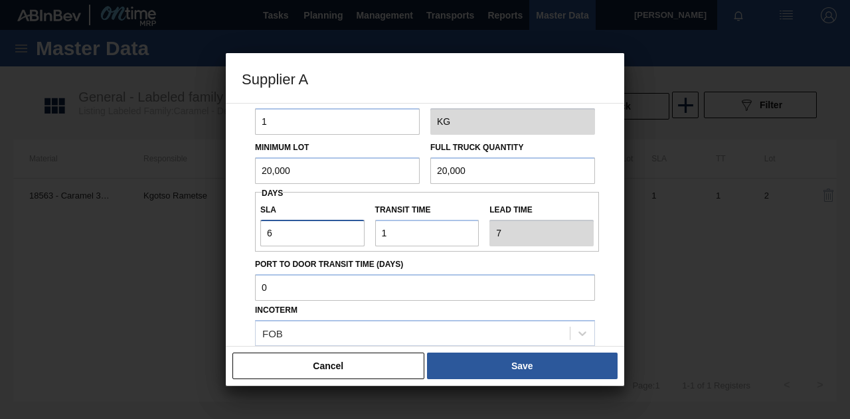
scroll to position [211, 0]
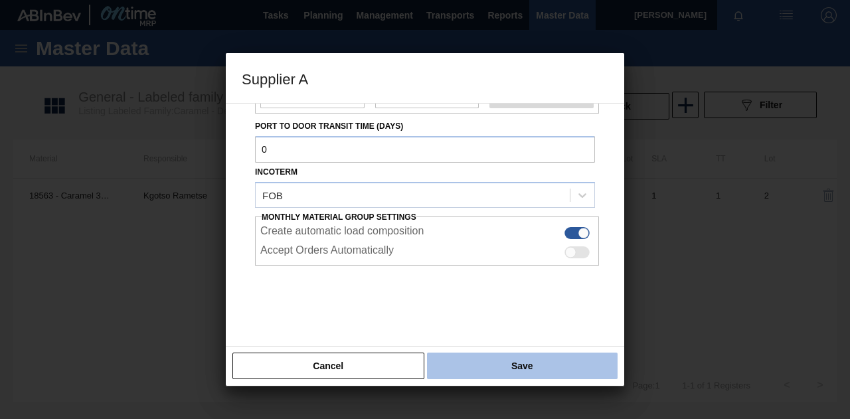
type input "6"
click at [510, 364] on button "Save" at bounding box center [522, 365] width 190 height 27
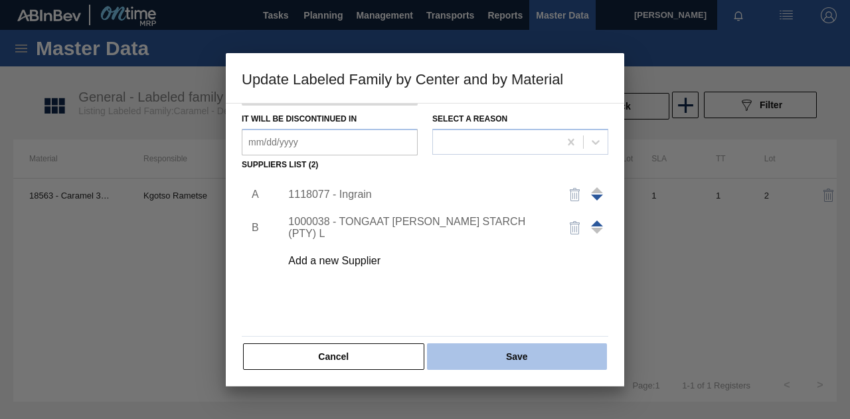
click at [529, 350] on button "Save" at bounding box center [517, 356] width 180 height 27
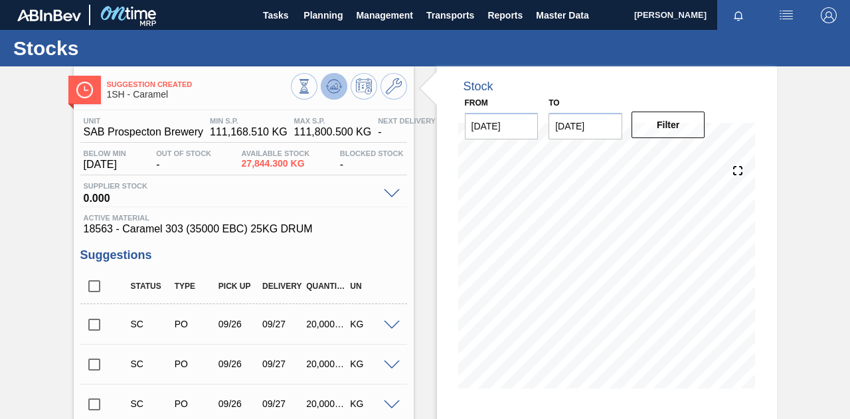
click at [335, 88] on icon at bounding box center [335, 86] width 1 height 5
click at [806, 220] on div "Suggestion Created 1SH - Caramel Unit SAB Prospecton Brewery MIN S.P. 111,168.5…" at bounding box center [425, 387] width 850 height 642
